Goal: Transaction & Acquisition: Purchase product/service

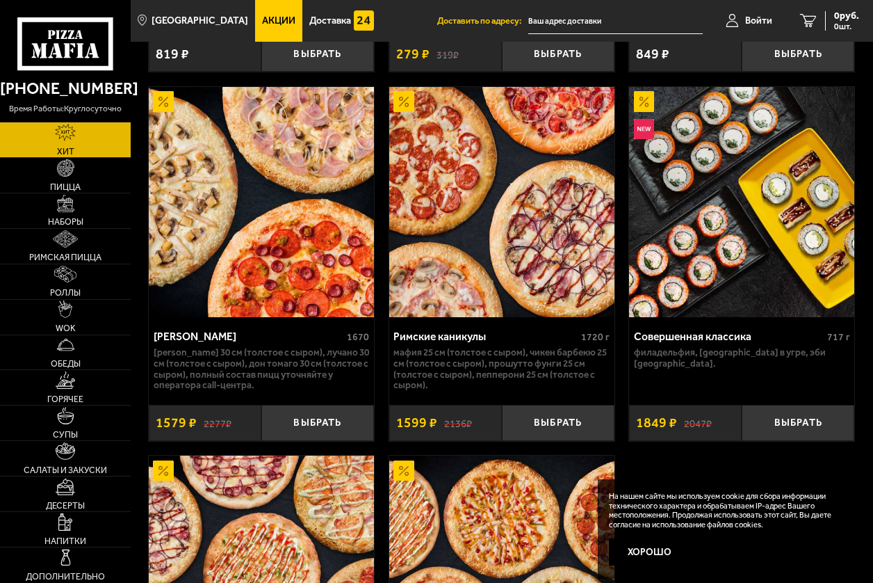
scroll to position [1599, 0]
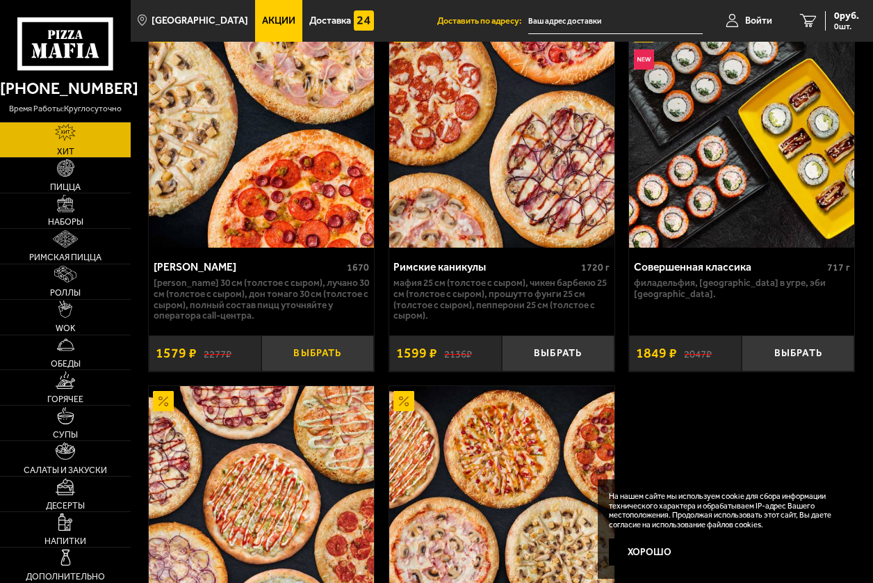
click at [332, 342] on button "Выбрать" at bounding box center [317, 353] width 113 height 36
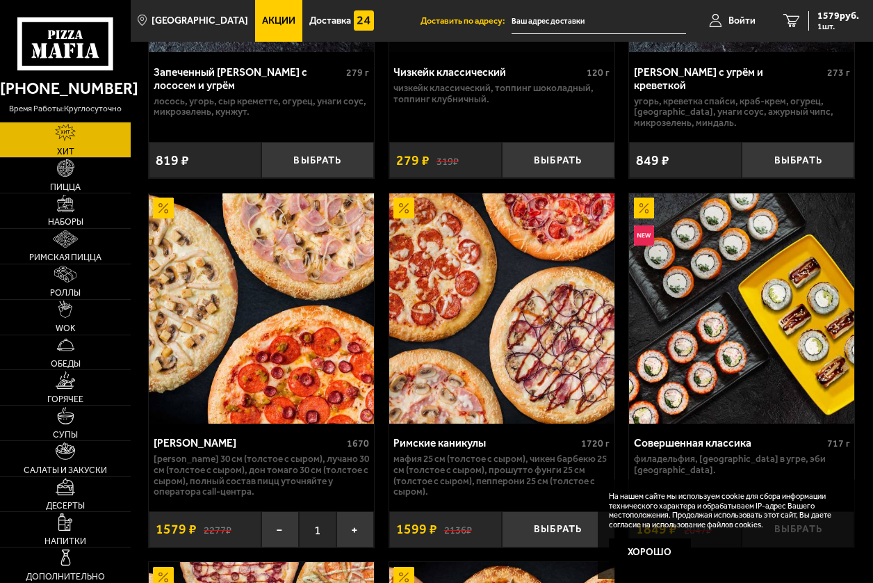
scroll to position [1391, 0]
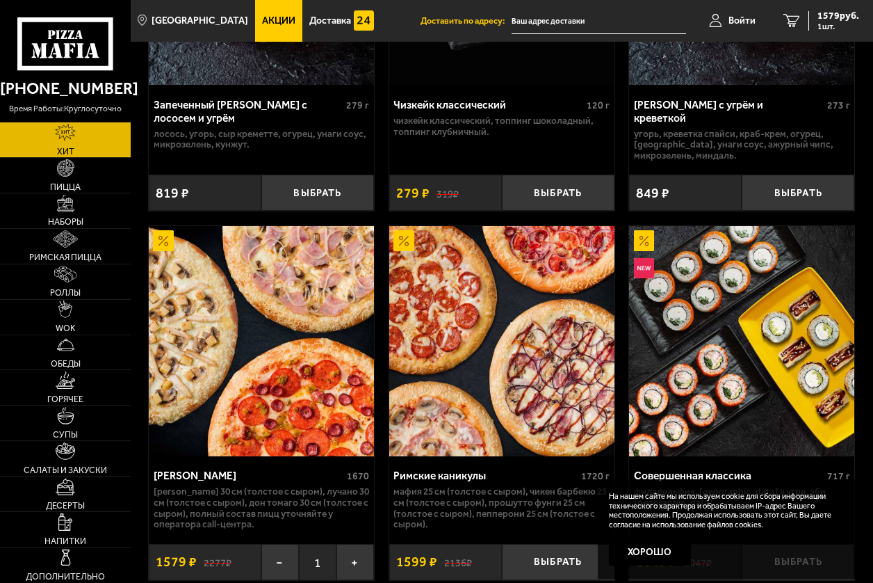
click at [340, 307] on img at bounding box center [261, 341] width 225 height 230
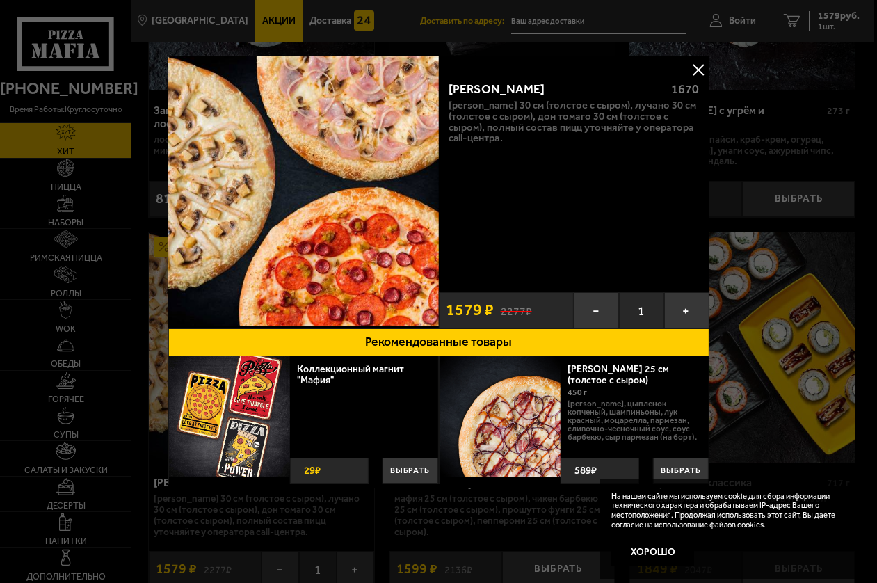
click at [340, 307] on img at bounding box center [303, 191] width 271 height 271
click at [352, 259] on img at bounding box center [303, 191] width 271 height 271
click at [422, 139] on img at bounding box center [303, 191] width 271 height 271
click at [593, 120] on p "[PERSON_NAME] 30 см (толстое с сыром), Лучано 30 см (толстое с сыром), Дон Тома…" at bounding box center [574, 122] width 250 height 44
click at [703, 72] on button at bounding box center [698, 69] width 21 height 21
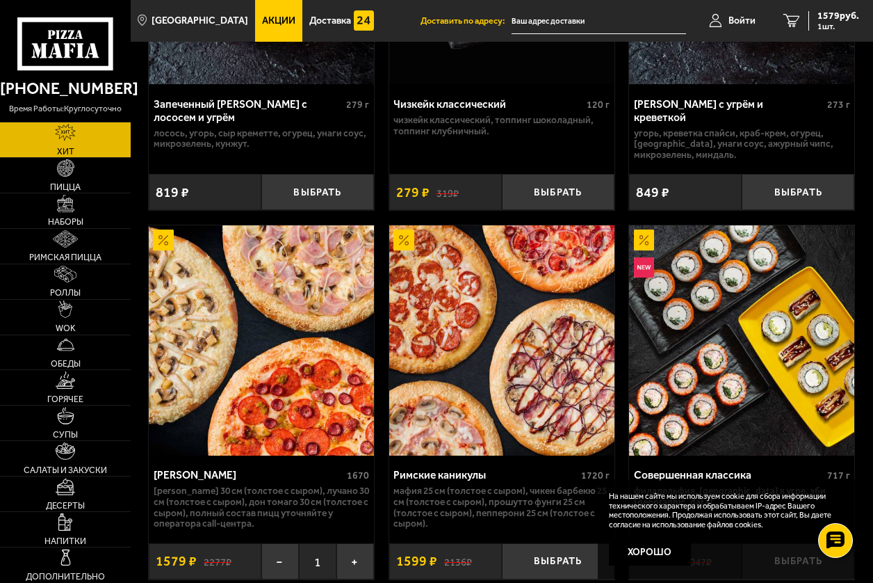
scroll to position [1391, 0]
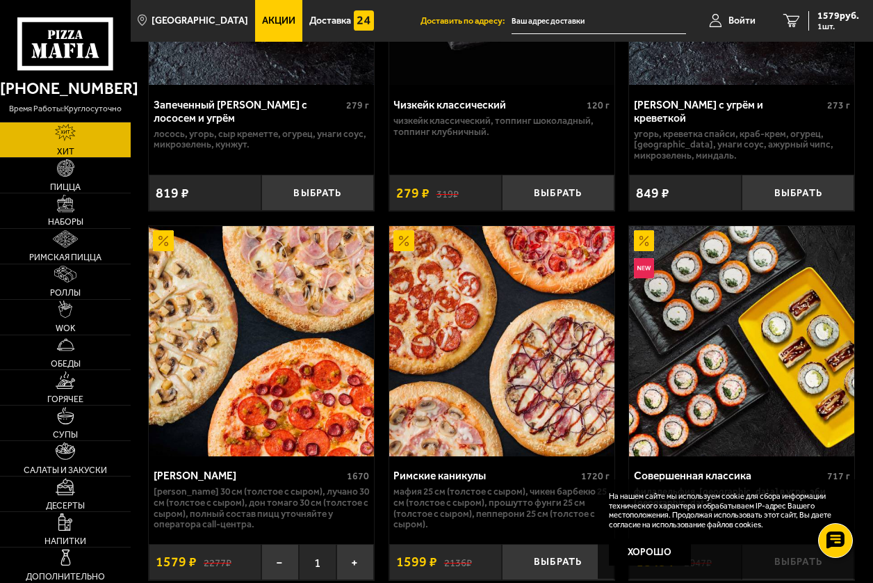
click at [574, 24] on input "text" at bounding box center [599, 21] width 175 height 26
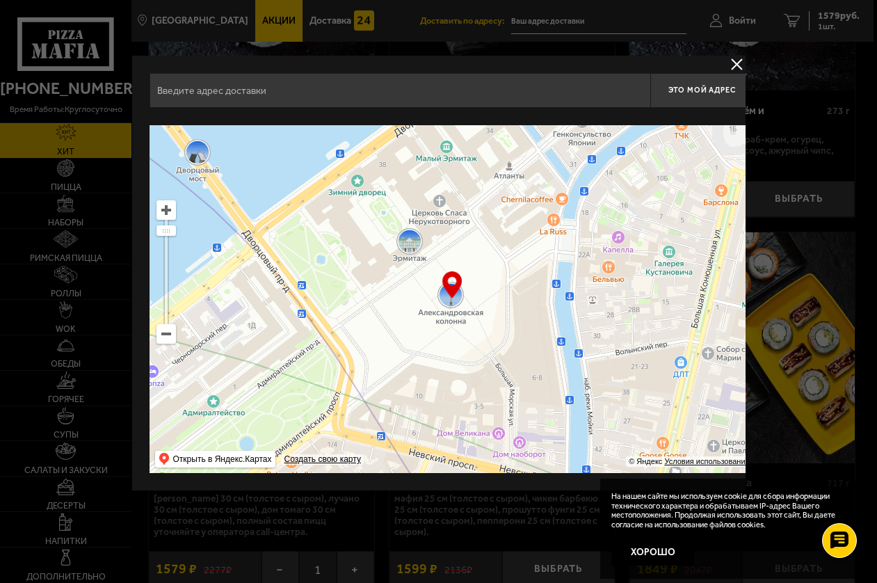
click at [353, 90] on input "text" at bounding box center [399, 90] width 501 height 35
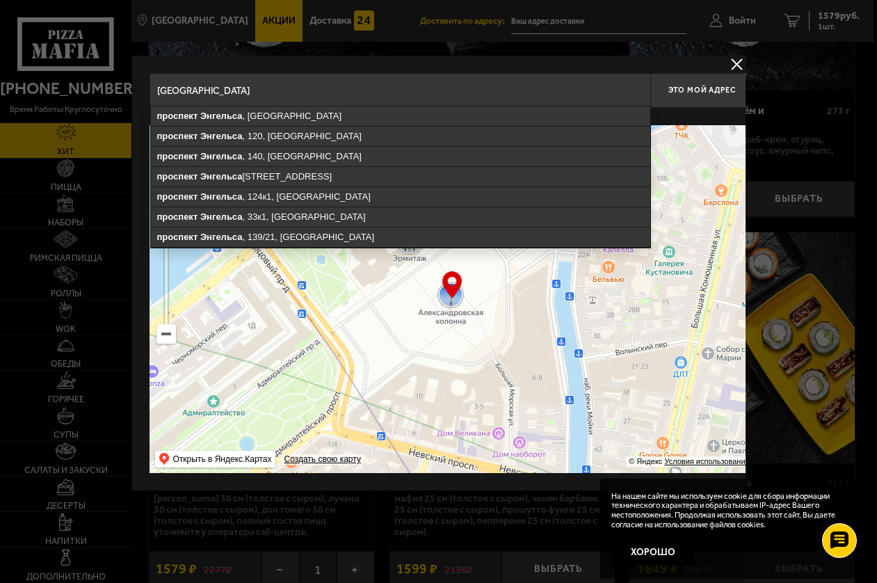
type input "[GEOGRAPHIC_DATA]"
click at [736, 61] on button "delivery type" at bounding box center [736, 64] width 17 height 17
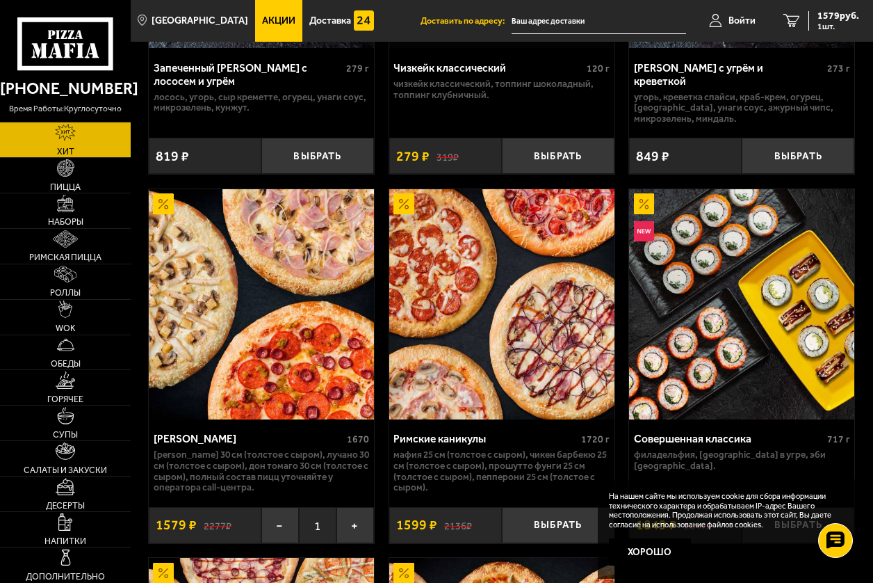
scroll to position [1460, 0]
